Goal: Transaction & Acquisition: Register for event/course

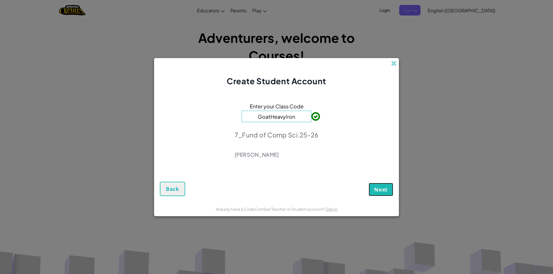
click at [388, 193] on button "Next" at bounding box center [381, 189] width 24 height 13
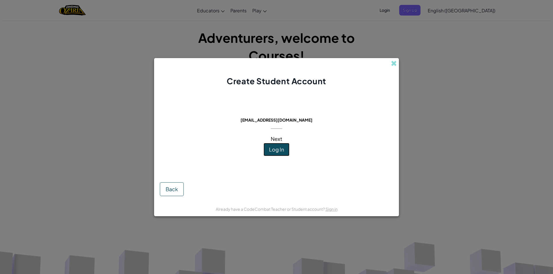
click at [271, 149] on span "Log In" at bounding box center [276, 149] width 15 height 7
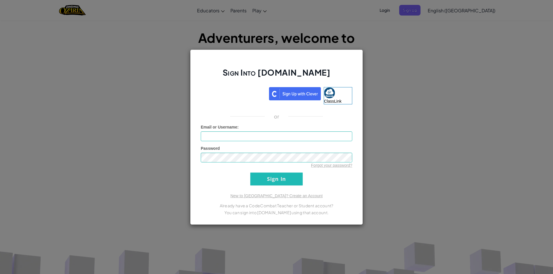
click at [249, 86] on div "Sign Into [DOMAIN_NAME] ClassLink or Unknown Error Email or Username : Password…" at bounding box center [276, 138] width 173 height 176
